Goal: Task Accomplishment & Management: Use online tool/utility

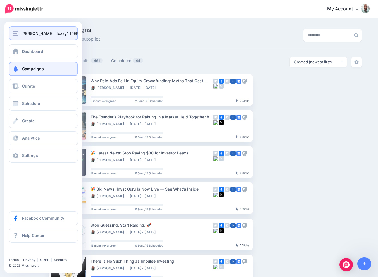
click at [15, 33] on img "button" at bounding box center [16, 33] width 6 height 5
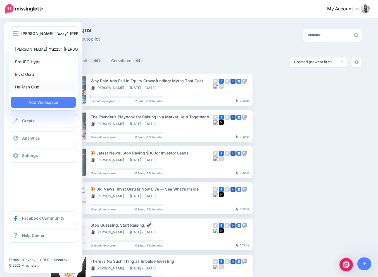
click at [15, 85] on link "He-Man Club" at bounding box center [43, 86] width 65 height 11
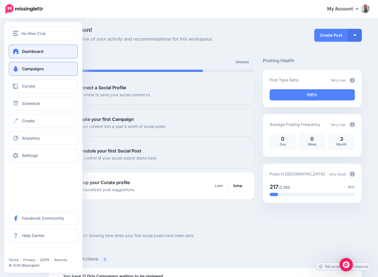
click at [22, 66] on span "Campaigns" at bounding box center [33, 68] width 22 height 5
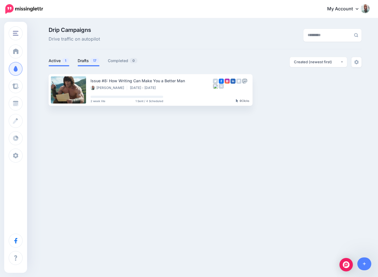
click at [84, 61] on link "Drafts 17" at bounding box center [89, 60] width 22 height 7
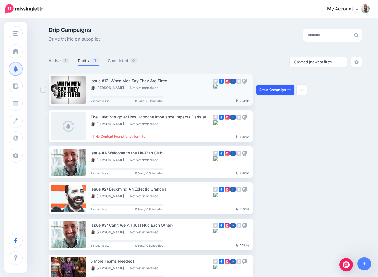
click at [268, 89] on link "Setup Campaign" at bounding box center [276, 90] width 38 height 10
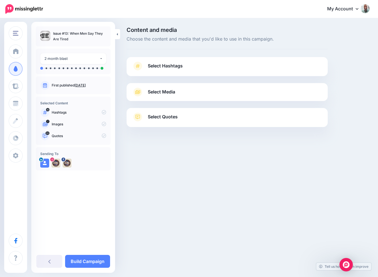
click at [169, 67] on span "Select Hashtags" at bounding box center [165, 66] width 35 height 8
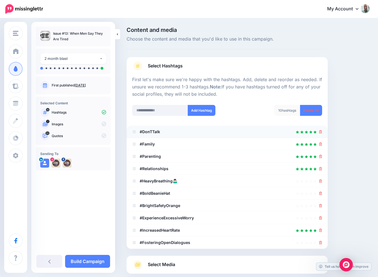
scroll to position [59, 0]
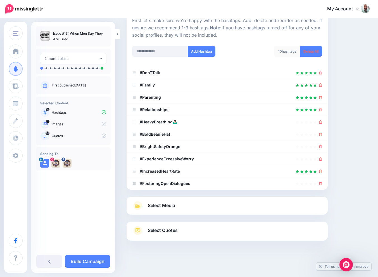
click at [162, 205] on span "Select Media" at bounding box center [161, 206] width 27 height 8
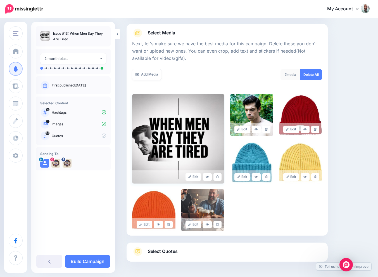
scroll to position [80, 0]
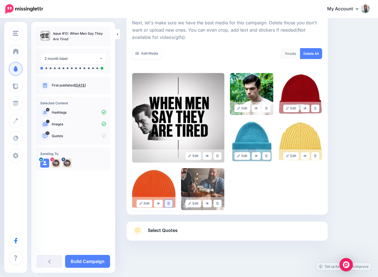
click at [168, 201] on link at bounding box center [169, 204] width 8 height 8
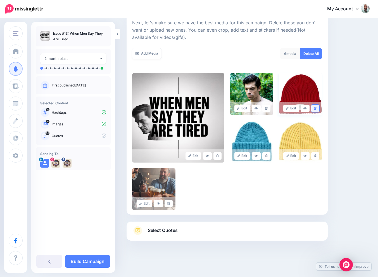
click at [317, 105] on link at bounding box center [316, 109] width 8 height 8
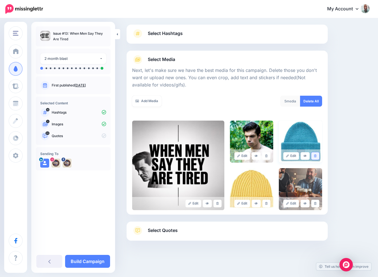
click at [315, 155] on icon at bounding box center [315, 155] width 3 height 3
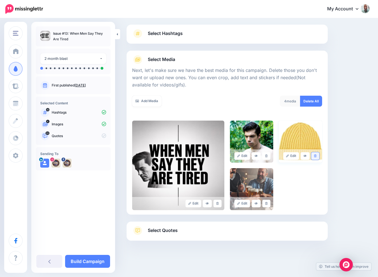
click at [314, 157] on icon at bounding box center [315, 155] width 3 height 3
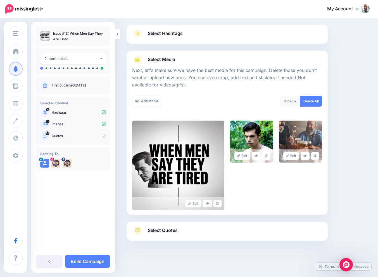
click at [162, 234] on link "Select Quotes" at bounding box center [227, 233] width 190 height 15
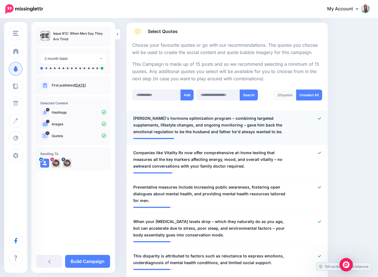
scroll to position [99, 0]
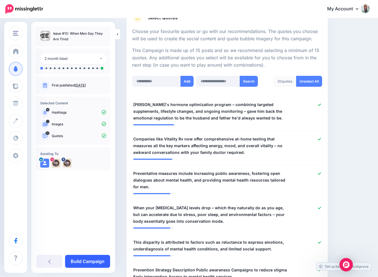
click at [87, 257] on link "Build Campaign" at bounding box center [87, 261] width 45 height 13
click at [87, 257] on link at bounding box center [93, 261] width 36 height 13
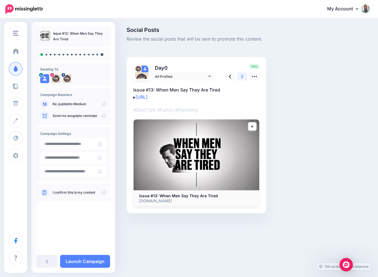
click at [239, 80] on link at bounding box center [242, 76] width 11 height 8
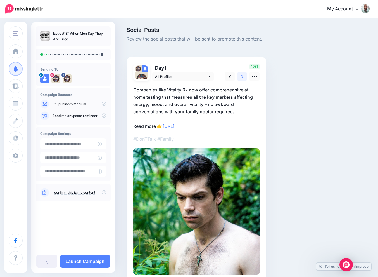
click at [244, 73] on link at bounding box center [242, 76] width 11 height 8
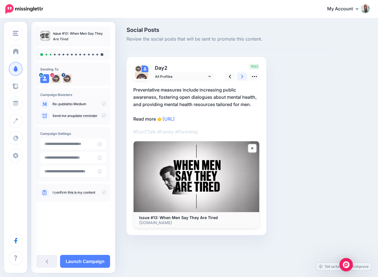
click at [244, 73] on link at bounding box center [242, 76] width 11 height 8
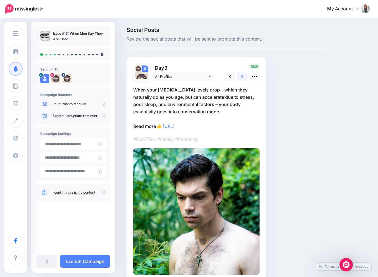
click at [244, 73] on link at bounding box center [242, 76] width 11 height 8
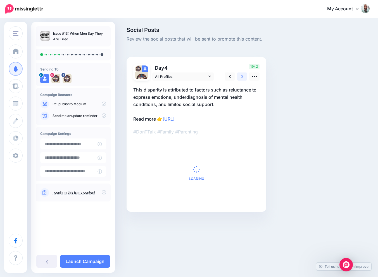
click at [244, 73] on link at bounding box center [242, 76] width 11 height 8
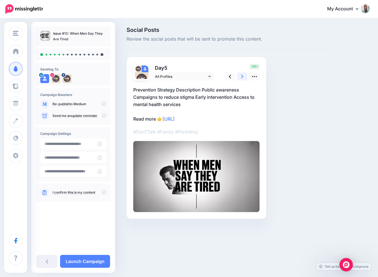
click at [244, 73] on link at bounding box center [242, 76] width 11 height 8
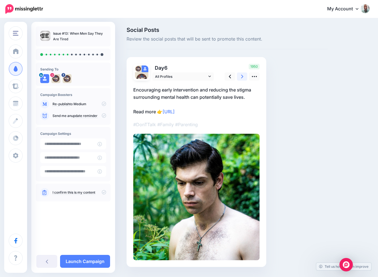
click at [244, 73] on link at bounding box center [242, 76] width 11 height 8
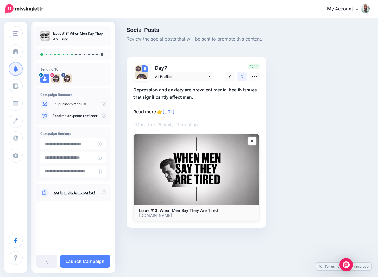
click at [244, 73] on link at bounding box center [242, 76] width 11 height 8
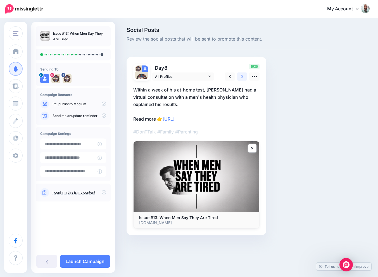
click at [244, 73] on link at bounding box center [242, 76] width 11 height 8
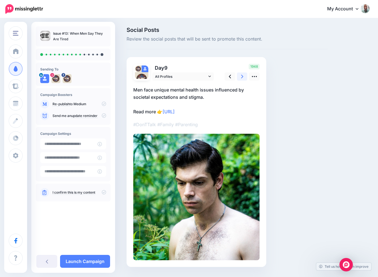
click at [244, 73] on link at bounding box center [242, 76] width 11 height 8
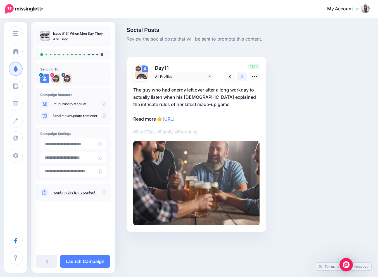
click at [244, 76] on link at bounding box center [242, 76] width 11 height 8
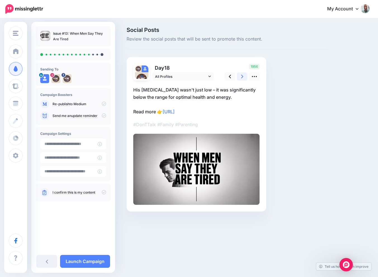
click at [244, 76] on link at bounding box center [242, 76] width 11 height 8
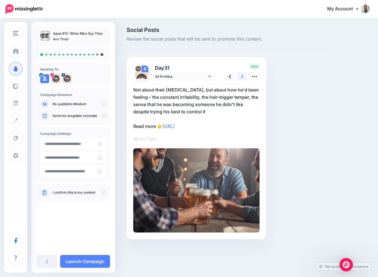
click at [244, 76] on link at bounding box center [242, 76] width 11 height 8
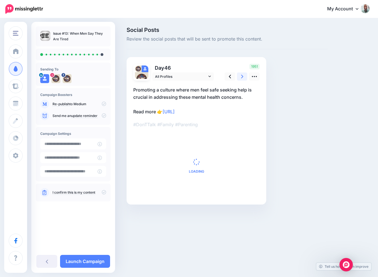
click at [244, 76] on link at bounding box center [242, 76] width 11 height 8
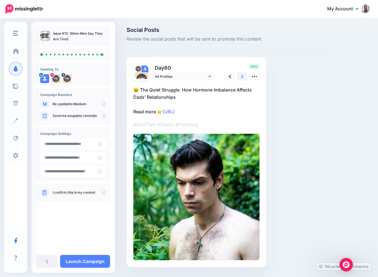
click at [244, 76] on link at bounding box center [242, 76] width 11 height 8
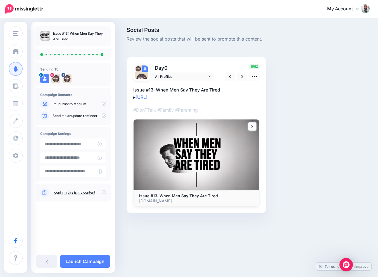
click at [104, 192] on icon at bounding box center [104, 192] width 4 height 4
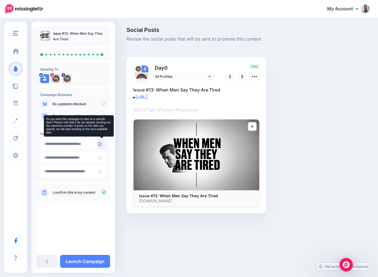
click at [99, 143] on icon at bounding box center [100, 144] width 4 height 4
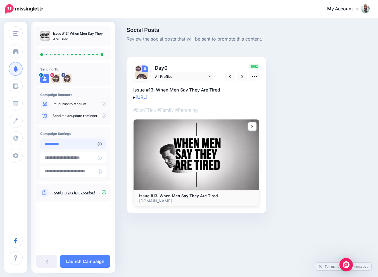
click at [94, 143] on input "**********" at bounding box center [68, 143] width 57 height 11
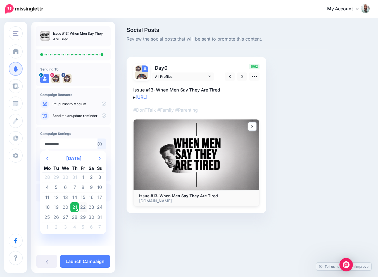
click at [81, 205] on td "22" at bounding box center [83, 207] width 8 height 10
type input "**********"
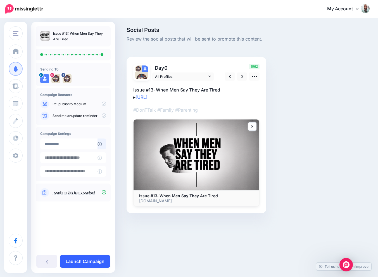
click at [80, 259] on link "Launch Campaign" at bounding box center [85, 261] width 50 height 13
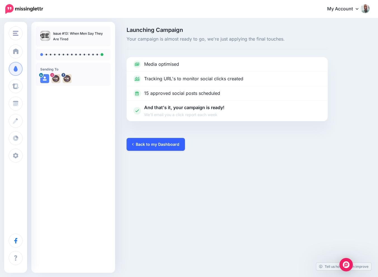
click at [150, 144] on link "Back to my Dashboard" at bounding box center [156, 144] width 58 height 13
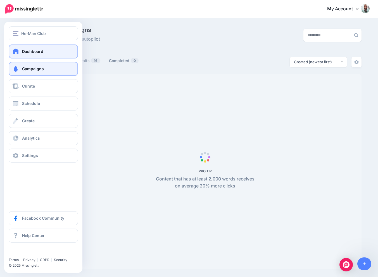
click at [17, 50] on span at bounding box center [15, 51] width 7 height 6
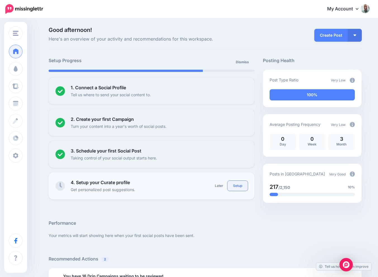
click at [237, 187] on link "Setup" at bounding box center [238, 186] width 20 height 10
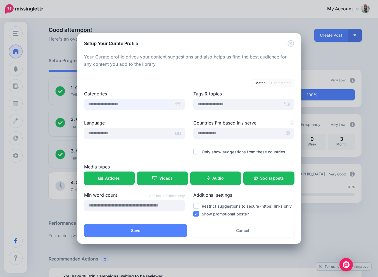
click at [143, 108] on input "text" at bounding box center [127, 104] width 87 height 11
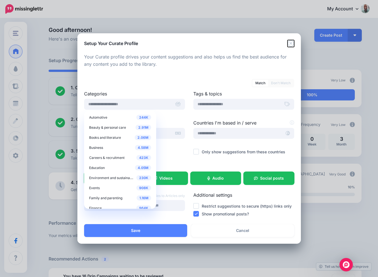
click at [292, 42] on icon "Close" at bounding box center [291, 43] width 7 height 7
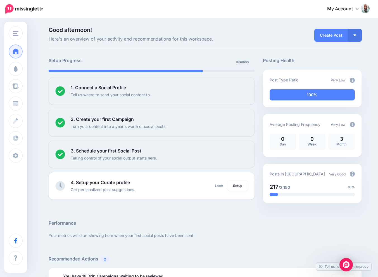
click at [111, 224] on h5 "Performance" at bounding box center [205, 223] width 313 height 7
